Goal: Task Accomplishment & Management: Complete application form

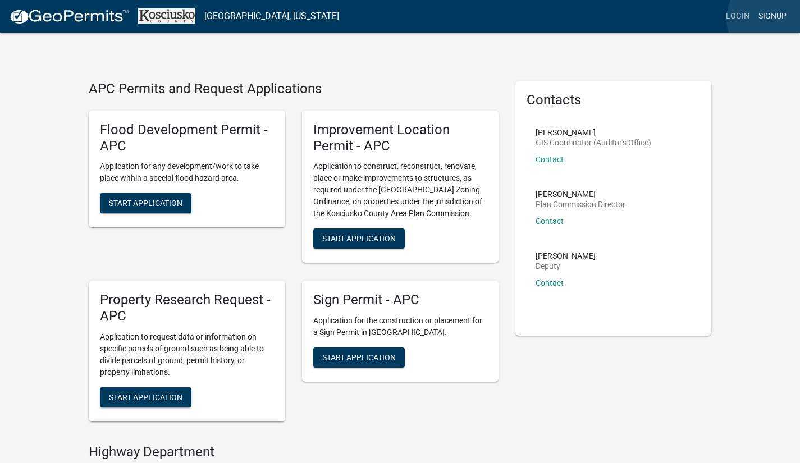
click at [772, 19] on link "Signup" at bounding box center [772, 16] width 37 height 21
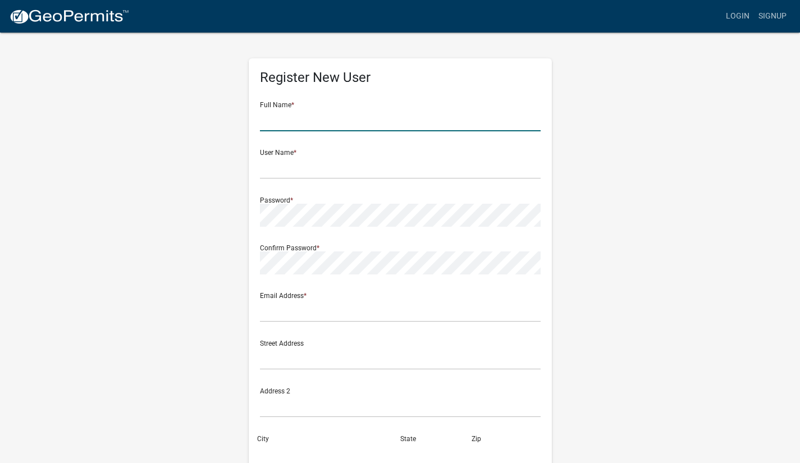
click at [324, 125] on input "text" at bounding box center [400, 119] width 281 height 23
click at [294, 32] on nav "more_horiz Login Signup" at bounding box center [400, 16] width 800 height 33
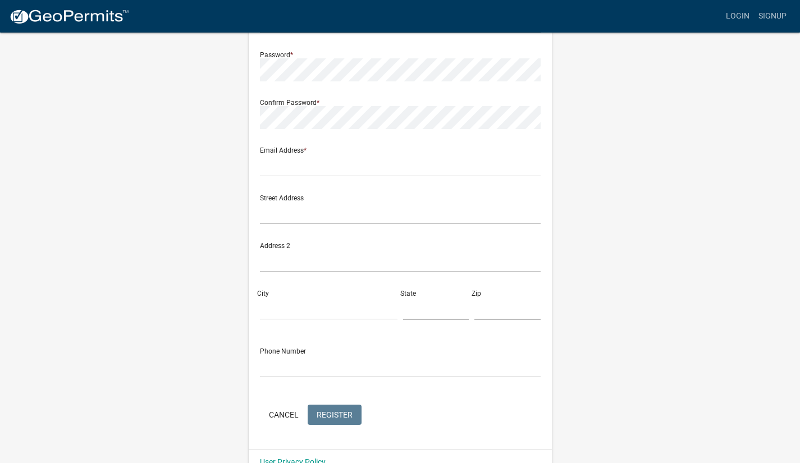
scroll to position [169, 0]
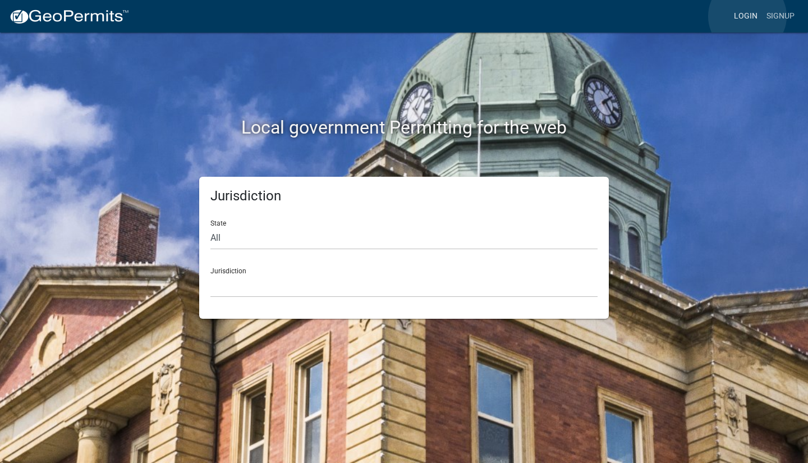
click at [748, 16] on link "Login" at bounding box center [746, 16] width 33 height 21
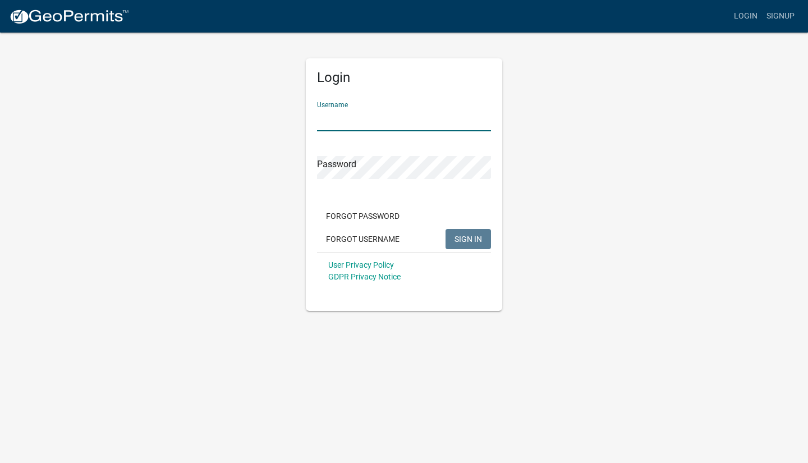
click at [419, 118] on input "Username" at bounding box center [404, 119] width 174 height 23
type input "[PERSON_NAME]"
click at [446, 229] on button "SIGN IN" at bounding box center [468, 239] width 45 height 20
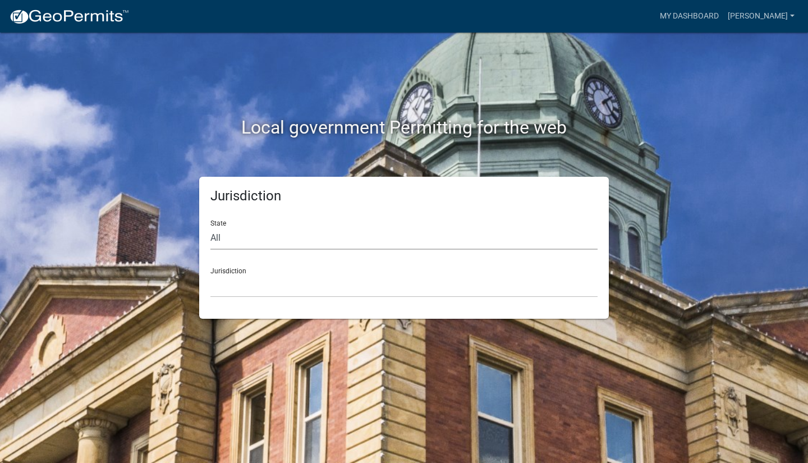
click at [282, 236] on select "All [US_STATE] [US_STATE] [US_STATE] [US_STATE] [US_STATE] [US_STATE] [US_STATE…" at bounding box center [404, 238] width 387 height 23
select select "[US_STATE]"
click at [211, 227] on select "All [US_STATE] [US_STATE] [US_STATE] [US_STATE] [US_STATE] [US_STATE] [US_STATE…" at bounding box center [404, 238] width 387 height 23
click at [254, 289] on select "City of [GEOGRAPHIC_DATA], [US_STATE] City of [GEOGRAPHIC_DATA], [US_STATE] Cit…" at bounding box center [404, 286] width 387 height 23
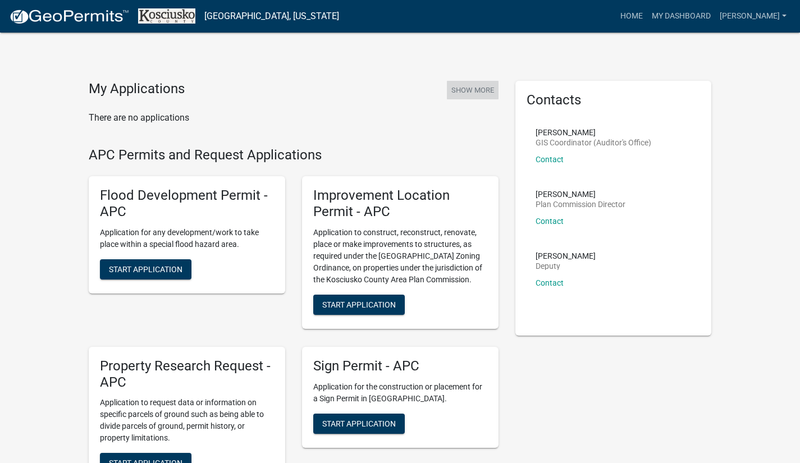
click at [472, 92] on button "Show More" at bounding box center [473, 90] width 52 height 19
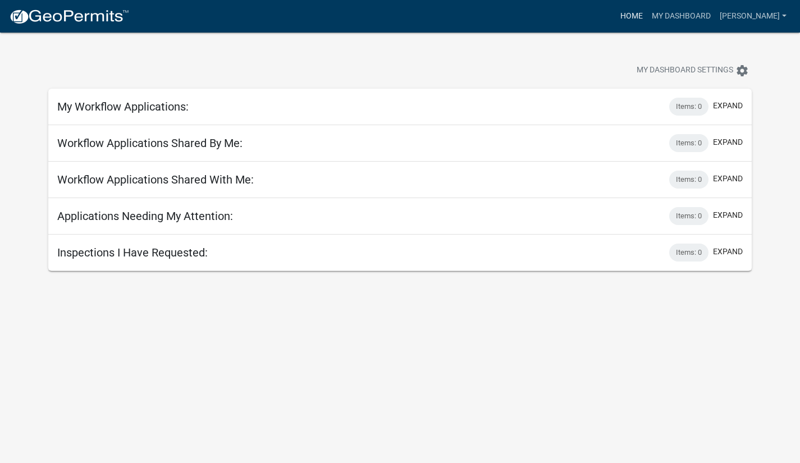
click at [629, 22] on link "Home" at bounding box center [631, 16] width 31 height 21
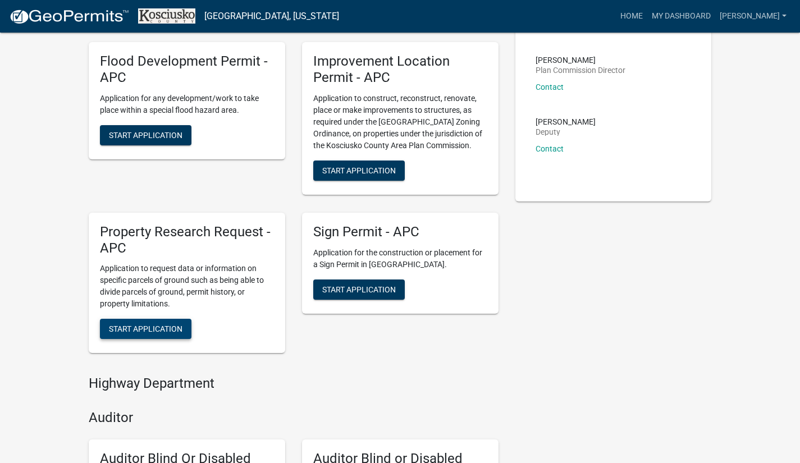
scroll to position [112, 0]
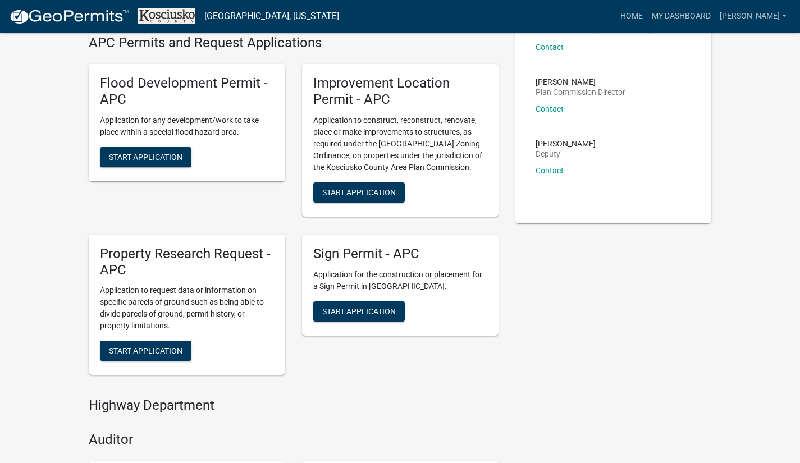
click at [365, 108] on div "Improvement Location Permit - APC Application to construct, reconstruct, renova…" at bounding box center [400, 140] width 196 height 153
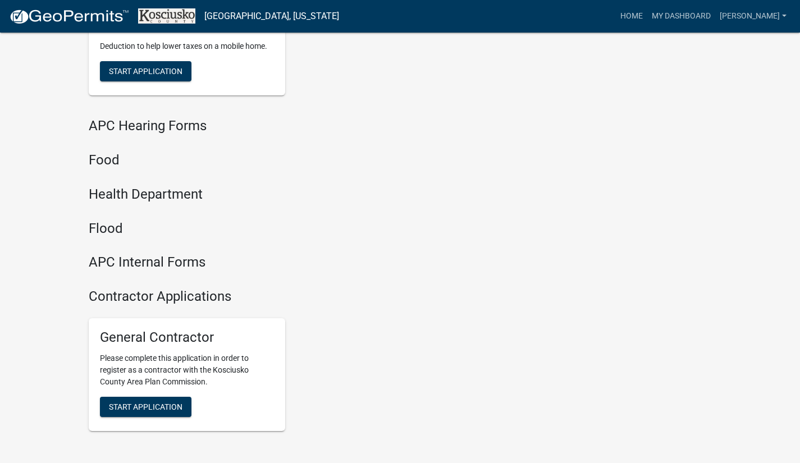
scroll to position [1298, 0]
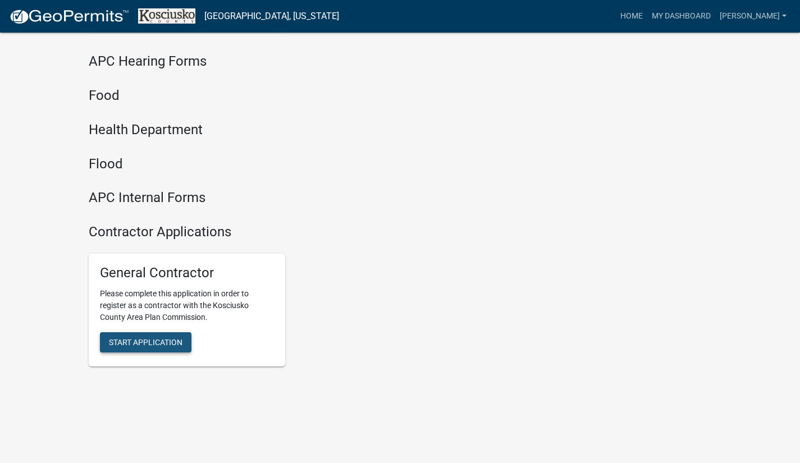
click at [171, 349] on button "Start Application" at bounding box center [146, 342] width 92 height 20
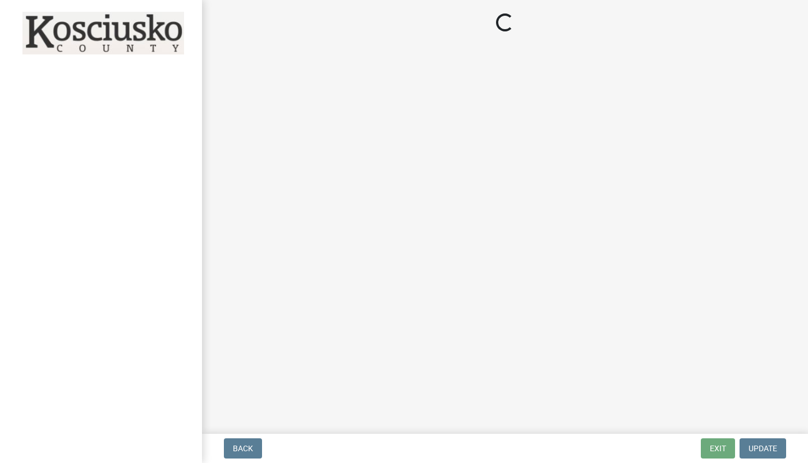
select select "IN"
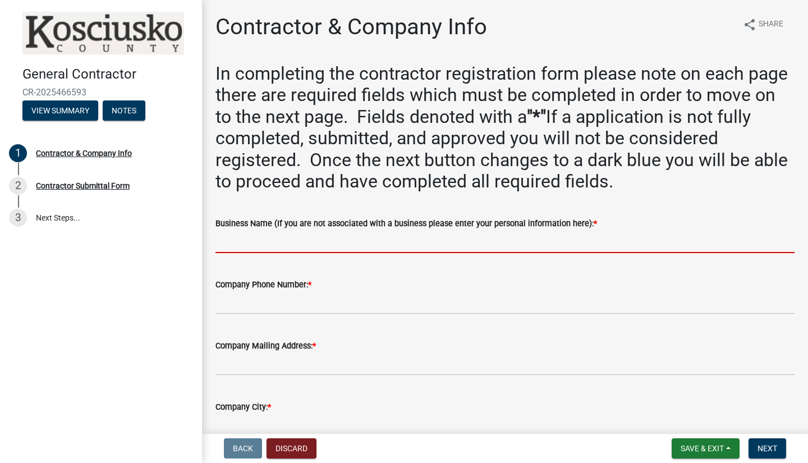
click at [377, 239] on input "Business Name (If you are not associated with a business please enter your pers…" at bounding box center [505, 241] width 579 height 23
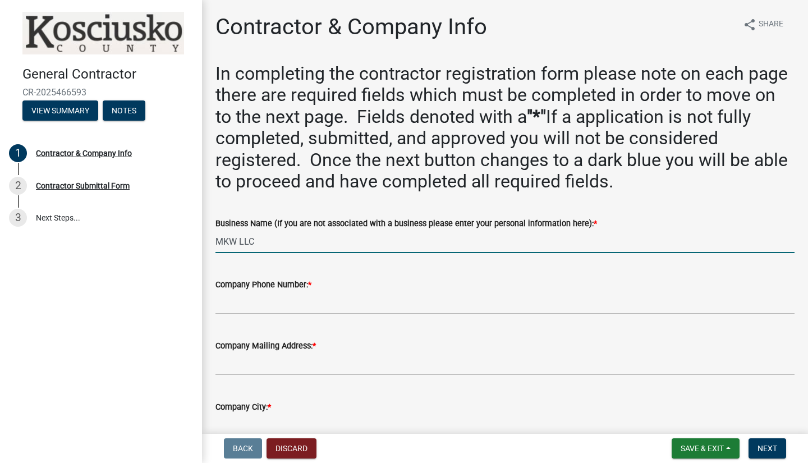
type input "MKW LLC"
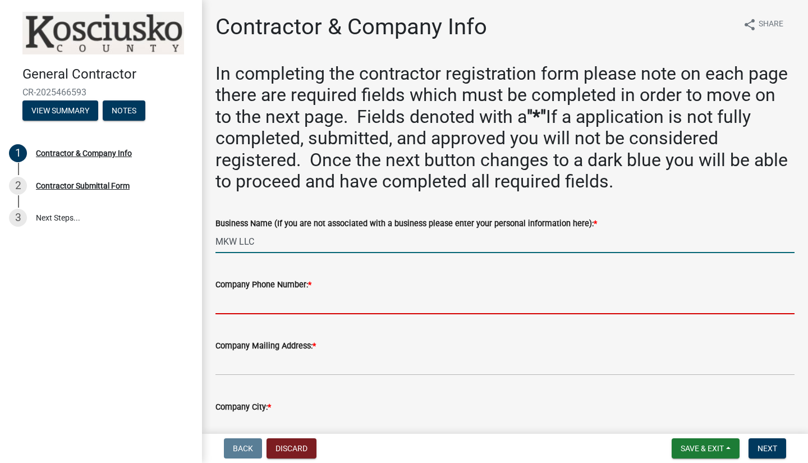
click at [257, 303] on input "Company Phone Number: *" at bounding box center [505, 302] width 579 height 23
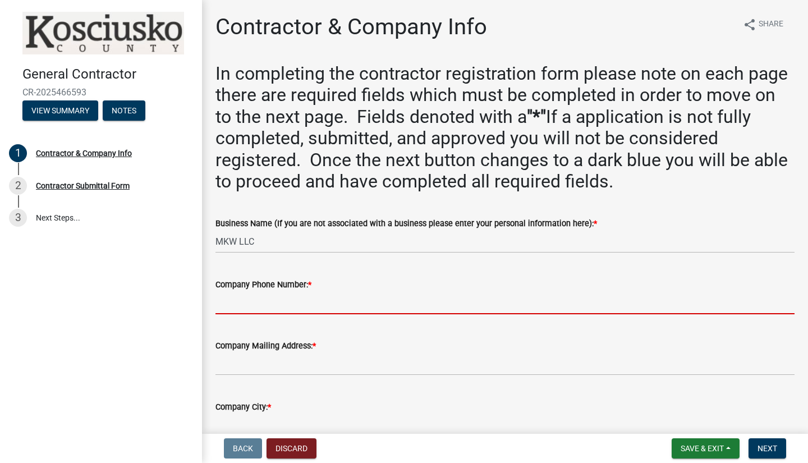
type input "5745276573"
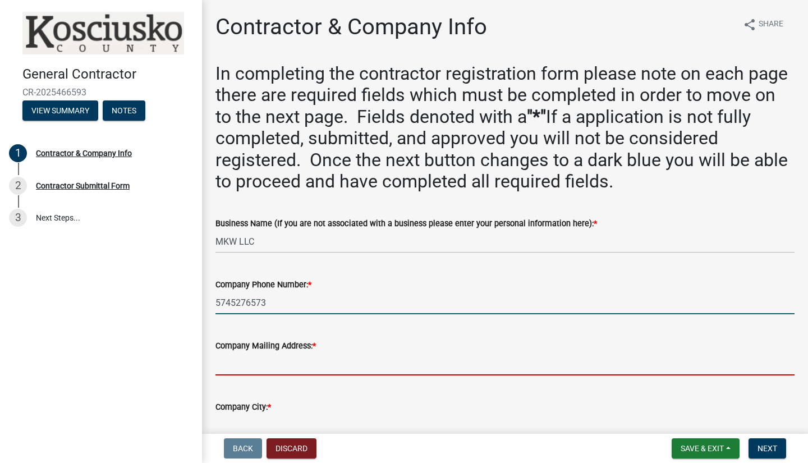
type input "2616 glenview dr"
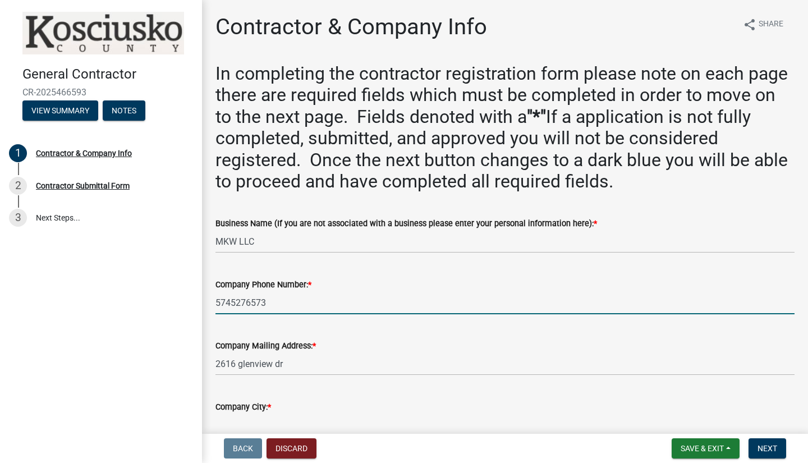
type input "elkhart"
select select "IN"
type input "46514"
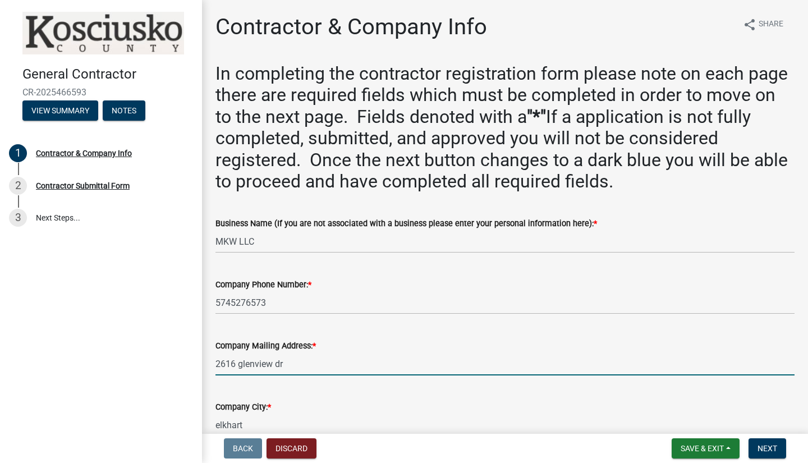
drag, startPoint x: 313, startPoint y: 363, endPoint x: 179, endPoint y: 364, distance: 133.6
click at [179, 364] on div "General Contractor CR-2025466593 View Summary Notes 1 Contractor & Company Info…" at bounding box center [404, 231] width 808 height 463
type input "[STREET_ADDRESS][PERSON_NAME]"
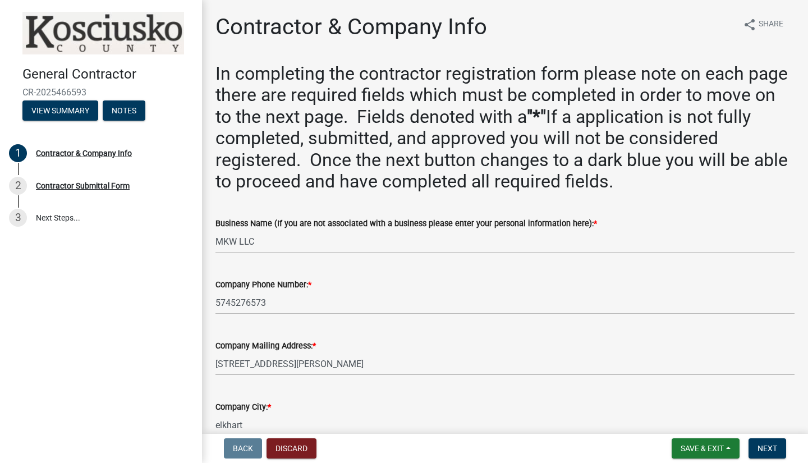
scroll to position [7, 0]
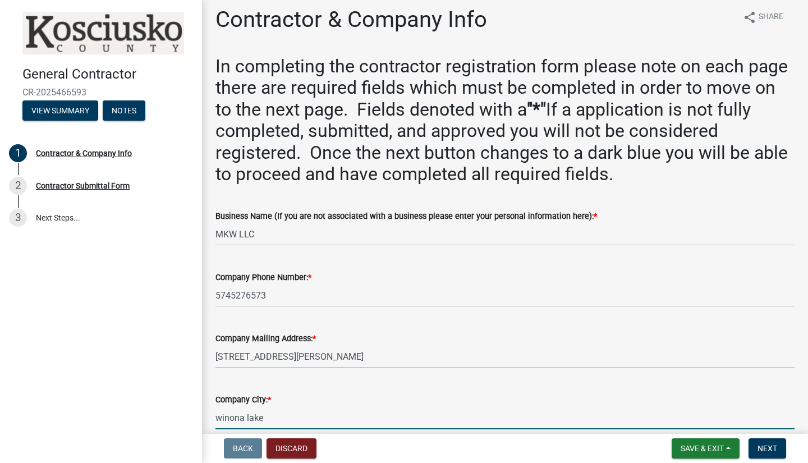
type input "winona lake"
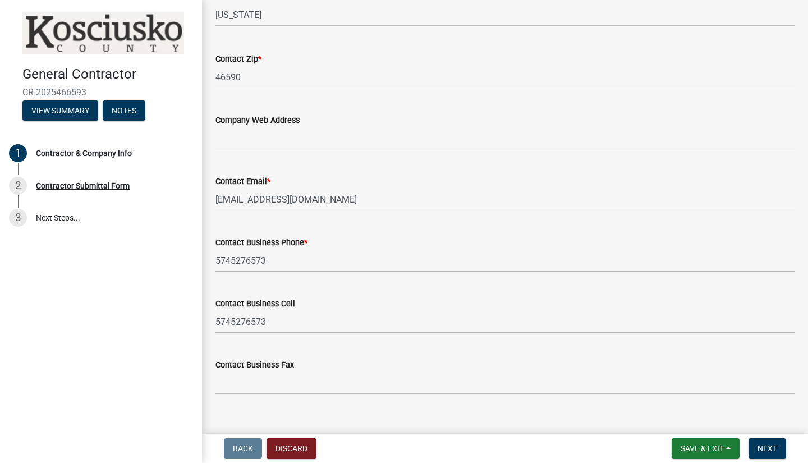
scroll to position [1007, 0]
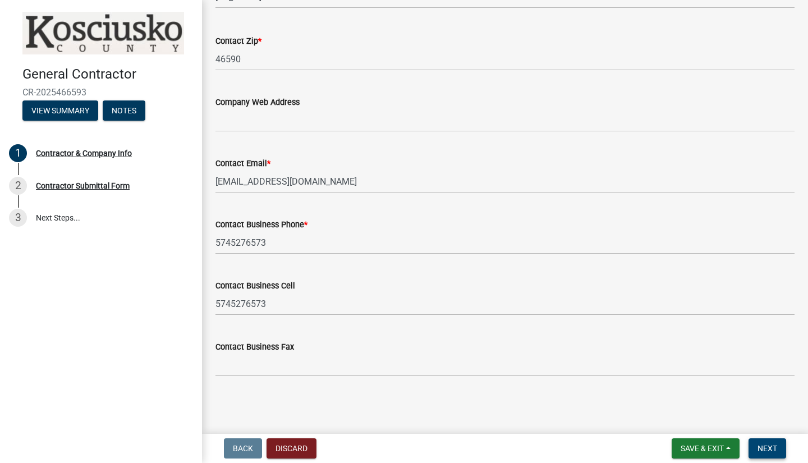
click at [759, 447] on span "Next" at bounding box center [768, 448] width 20 height 9
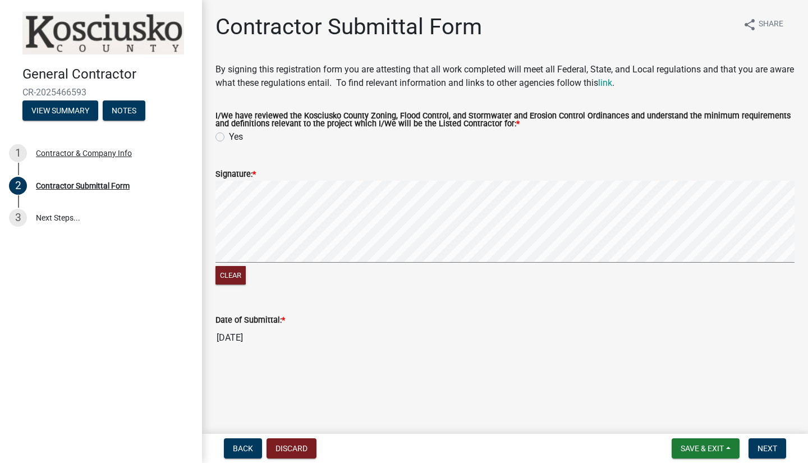
click at [229, 138] on label "Yes" at bounding box center [236, 136] width 14 height 13
click at [229, 138] on input "Yes" at bounding box center [232, 133] width 7 height 7
radio input "true"
click at [256, 172] on span "*" at bounding box center [254, 175] width 3 height 10
click at [256, 177] on span "*" at bounding box center [254, 175] width 3 height 10
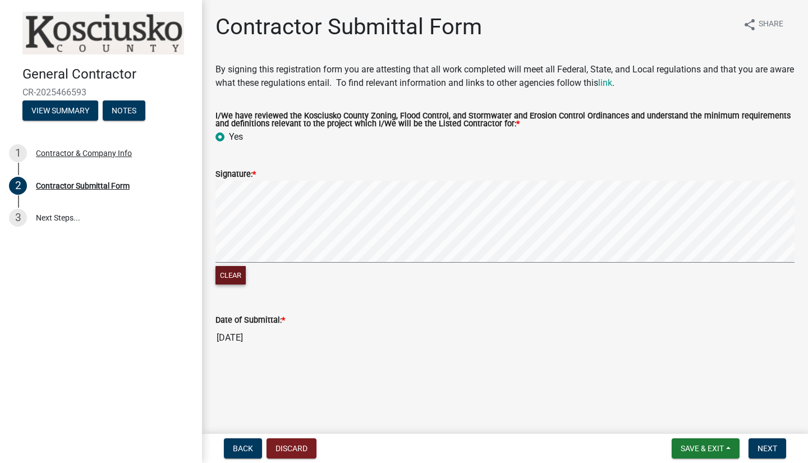
click at [229, 278] on button "Clear" at bounding box center [231, 275] width 30 height 19
click at [777, 456] on button "Next" at bounding box center [768, 448] width 38 height 20
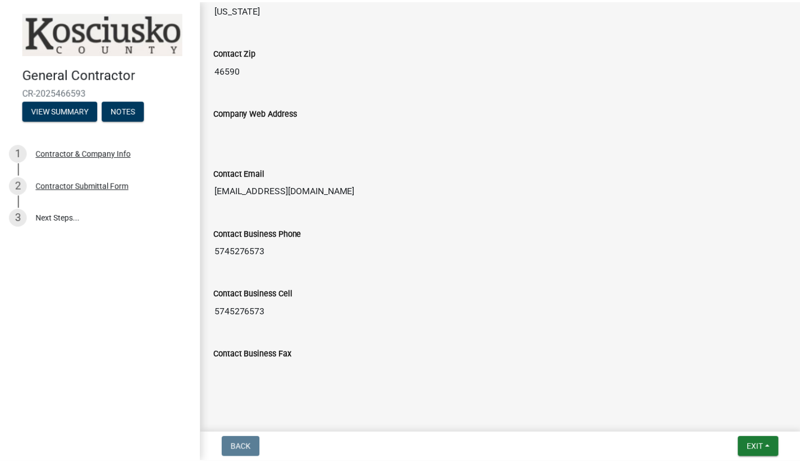
scroll to position [1052, 0]
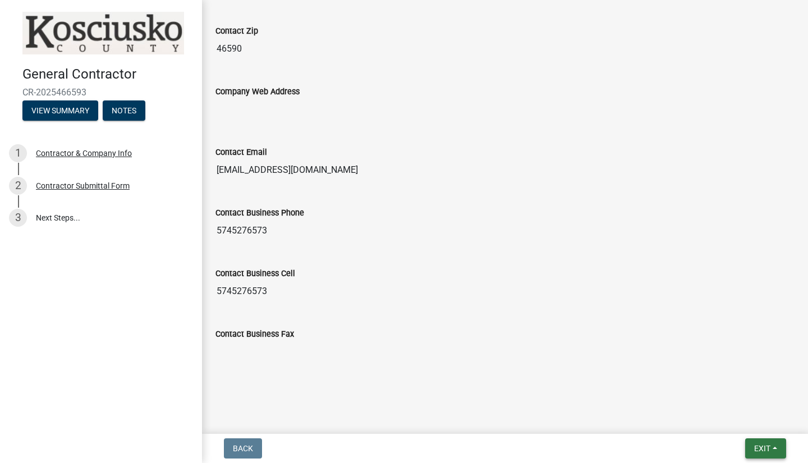
click at [759, 446] on span "Exit" at bounding box center [762, 448] width 16 height 9
click at [730, 419] on button "Save & Exit" at bounding box center [742, 419] width 90 height 27
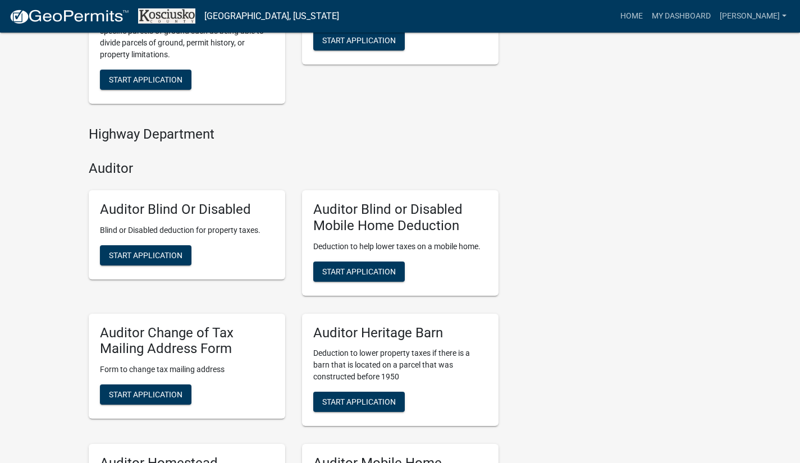
scroll to position [168, 0]
